Goal: Task Accomplishment & Management: Complete application form

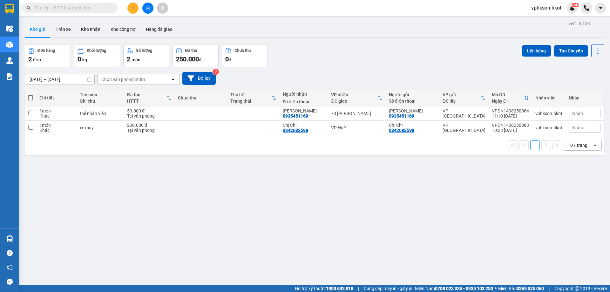
drag, startPoint x: 0, startPoint y: 0, endPoint x: 61, endPoint y: 6, distance: 61.0
click at [61, 6] on input "text" at bounding box center [72, 7] width 75 height 7
paste input "VPDN1408250084"
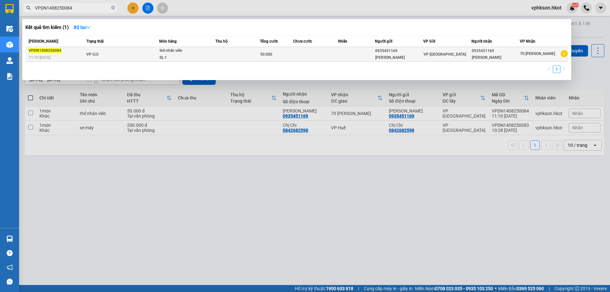
type input "VPDN1408250084"
click at [520, 54] on td "70 [PERSON_NAME]" at bounding box center [544, 54] width 48 height 15
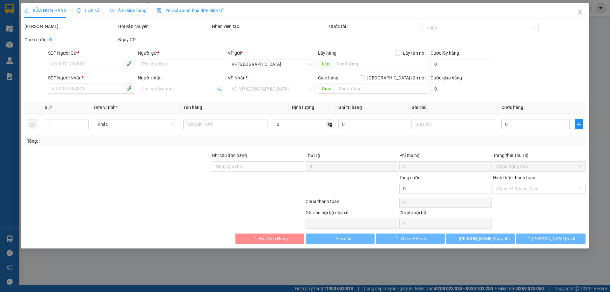
type input "0935451169"
type input "[PERSON_NAME]"
type input "0935451169"
type input "[PERSON_NAME]"
type input "50.000"
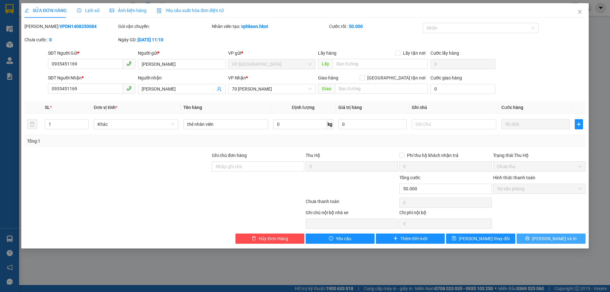
click at [545, 240] on button "[PERSON_NAME] và In" at bounding box center [551, 238] width 69 height 10
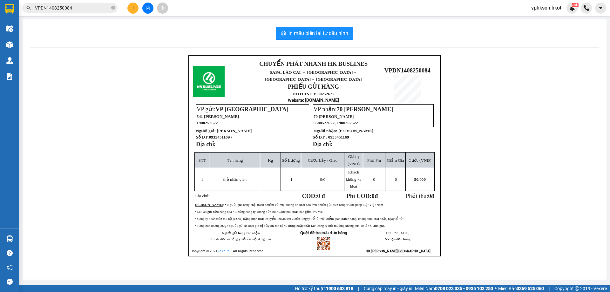
click at [85, 7] on input "VPDN1408250084" at bounding box center [72, 7] width 75 height 7
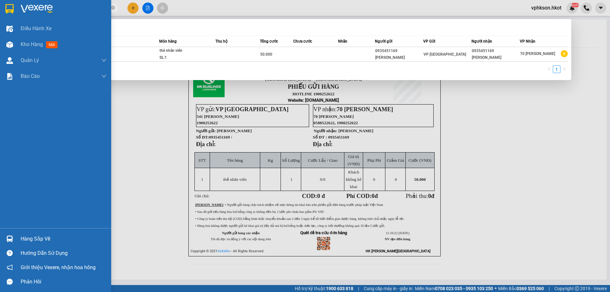
drag, startPoint x: 81, startPoint y: 9, endPoint x: 0, endPoint y: 5, distance: 81.4
click at [0, 7] on section "Kết quả tìm kiếm ( 1 ) Bộ lọc Mã ĐH Trạng thái Món hàng Thu hộ Tổng cước Chưa c…" at bounding box center [305, 146] width 610 height 292
paste input "3"
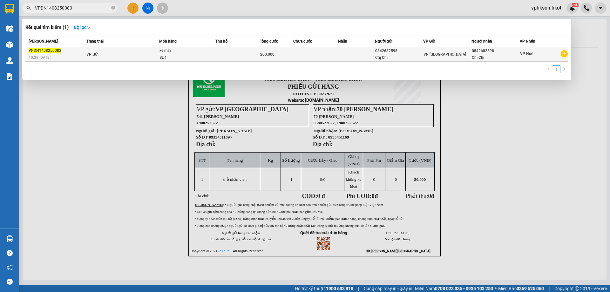
type input "VPDN1408250083"
click at [92, 51] on span "VP Gửi" at bounding box center [92, 53] width 12 height 5
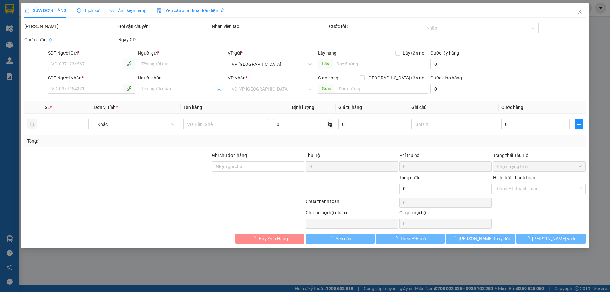
type input "0842682598"
type input "Chị Chi"
type input "0842682598"
type input "Chị Chi"
type input "200.000"
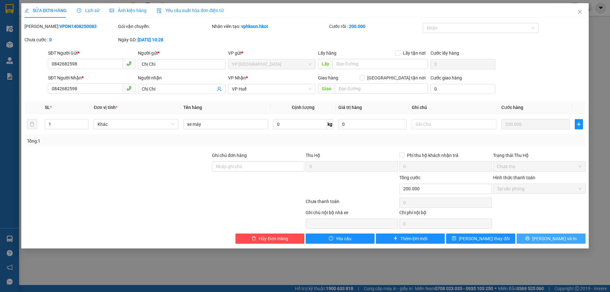
click at [550, 237] on span "[PERSON_NAME] và In" at bounding box center [554, 238] width 44 height 7
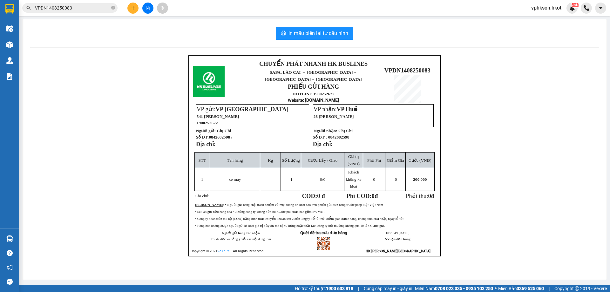
click at [77, 6] on input "VPDN1408250083" at bounding box center [72, 7] width 75 height 7
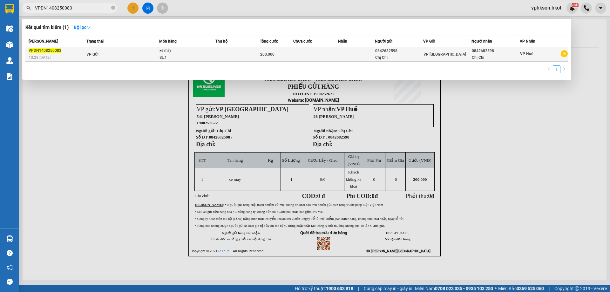
click at [159, 55] on td "VP Gửi" at bounding box center [122, 54] width 74 height 15
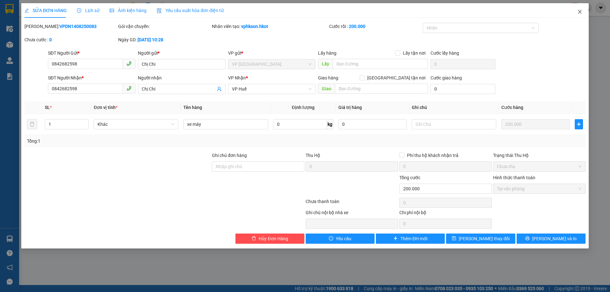
click at [585, 9] on span "Close" at bounding box center [580, 12] width 18 height 18
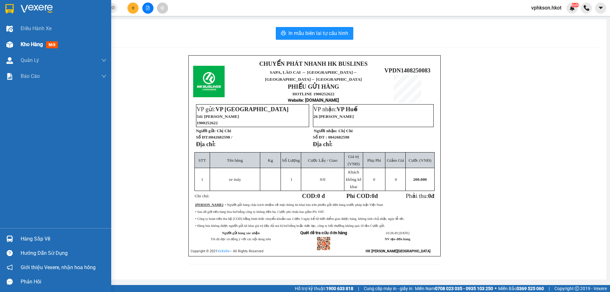
click at [19, 45] on div "Kho hàng mới" at bounding box center [55, 45] width 111 height 16
